Goal: Task Accomplishment & Management: Manage account settings

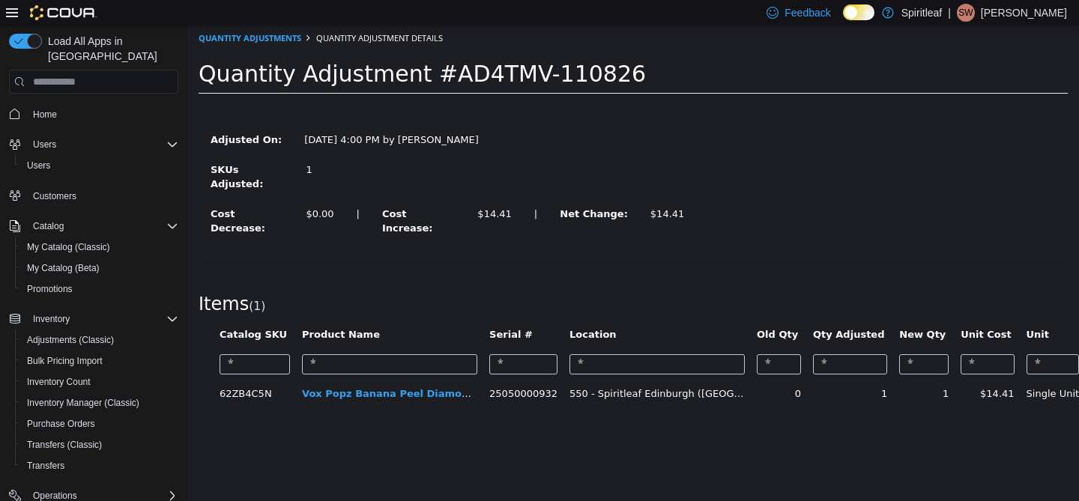
click at [1061, 14] on p "Sydney W" at bounding box center [1024, 13] width 86 height 18
click at [987, 139] on span "Sign Out" at bounding box center [970, 142] width 40 height 15
